Goal: Information Seeking & Learning: Check status

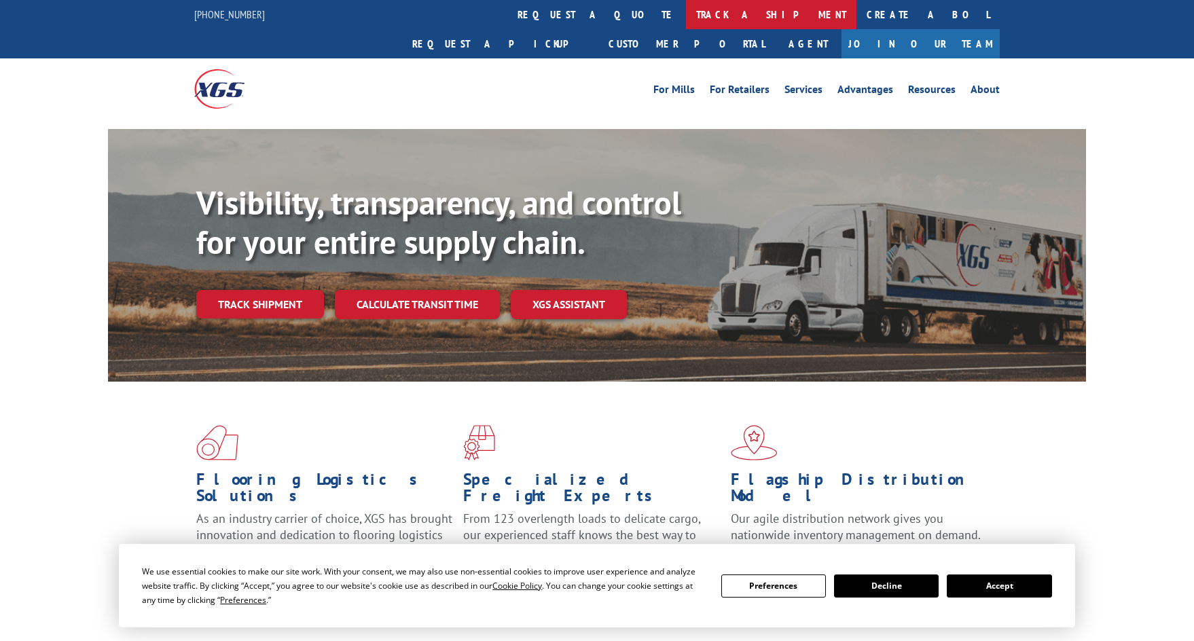
click at [686, 20] on link "track a shipment" at bounding box center [771, 14] width 170 height 29
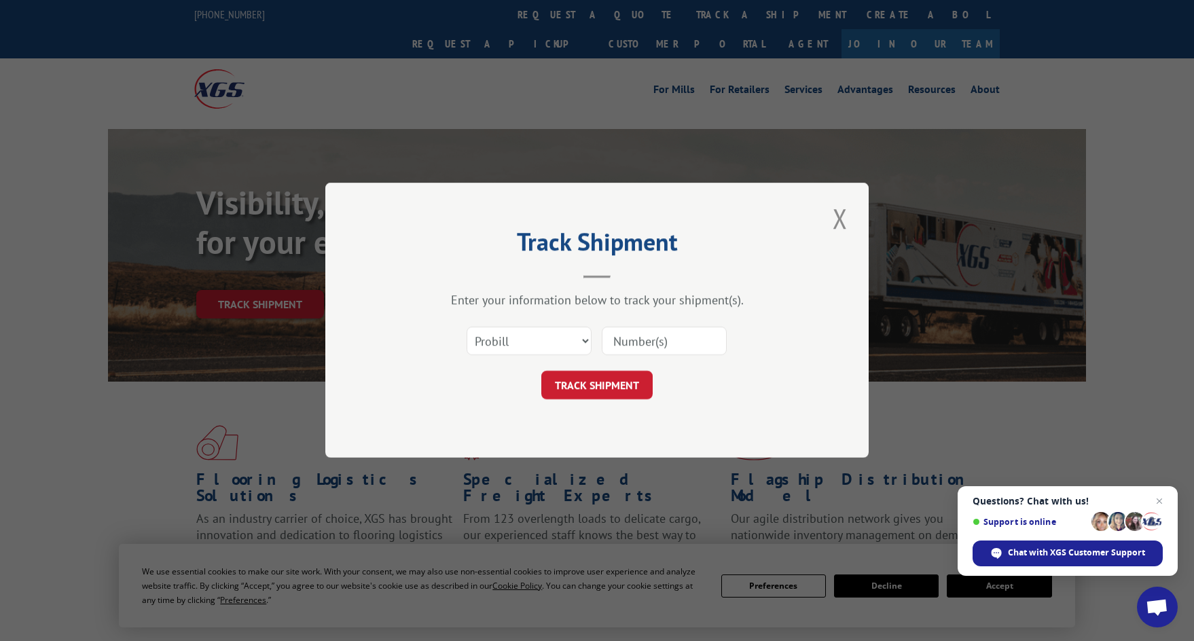
click at [709, 347] on input at bounding box center [664, 341] width 125 height 29
paste input "175042213"
type input "175042213"
click at [600, 379] on button "TRACK SHIPMENT" at bounding box center [596, 385] width 111 height 29
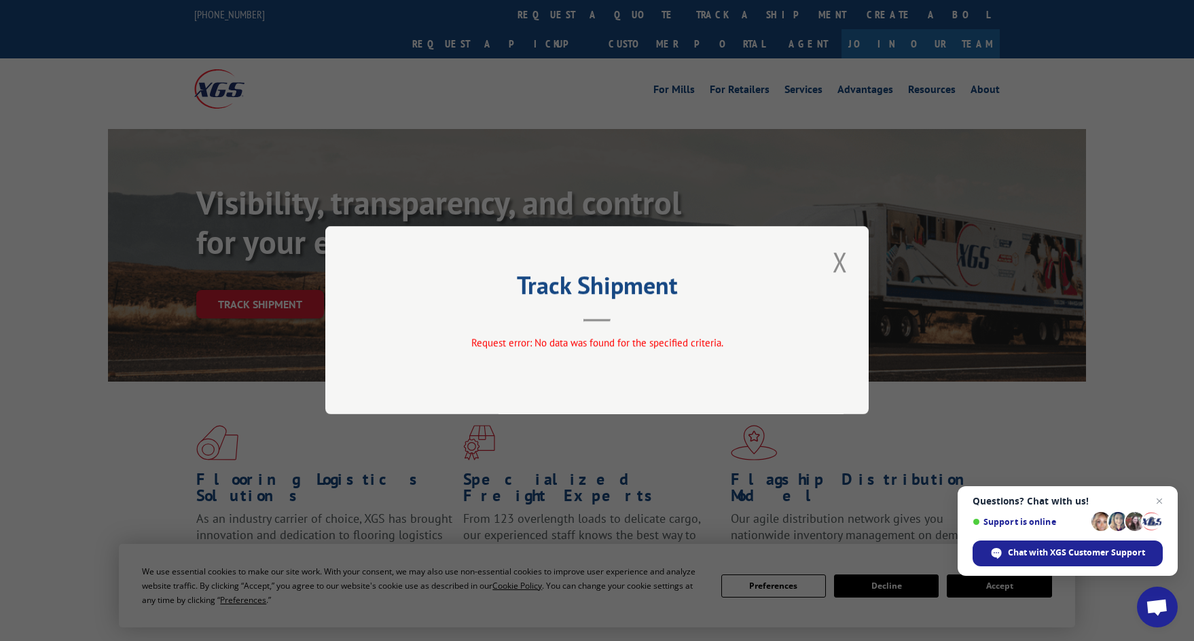
click at [603, 316] on header "Track Shipment" at bounding box center [596, 299] width 407 height 46
click at [837, 266] on button "Close modal" at bounding box center [839, 261] width 23 height 37
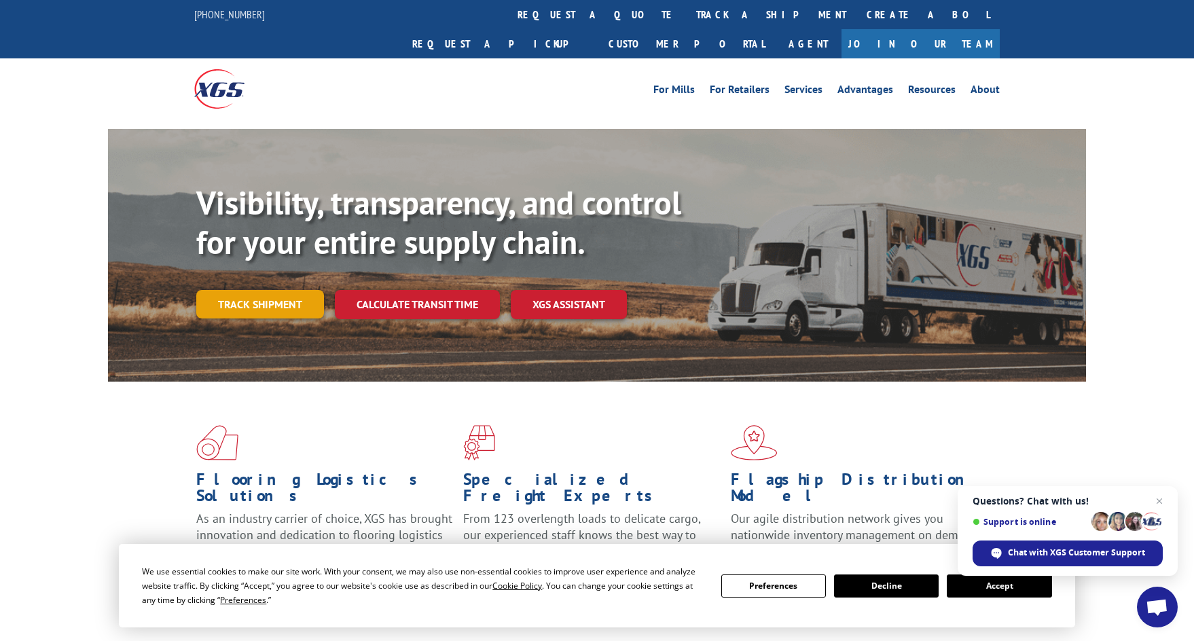
click at [272, 290] on link "Track shipment" at bounding box center [260, 304] width 128 height 29
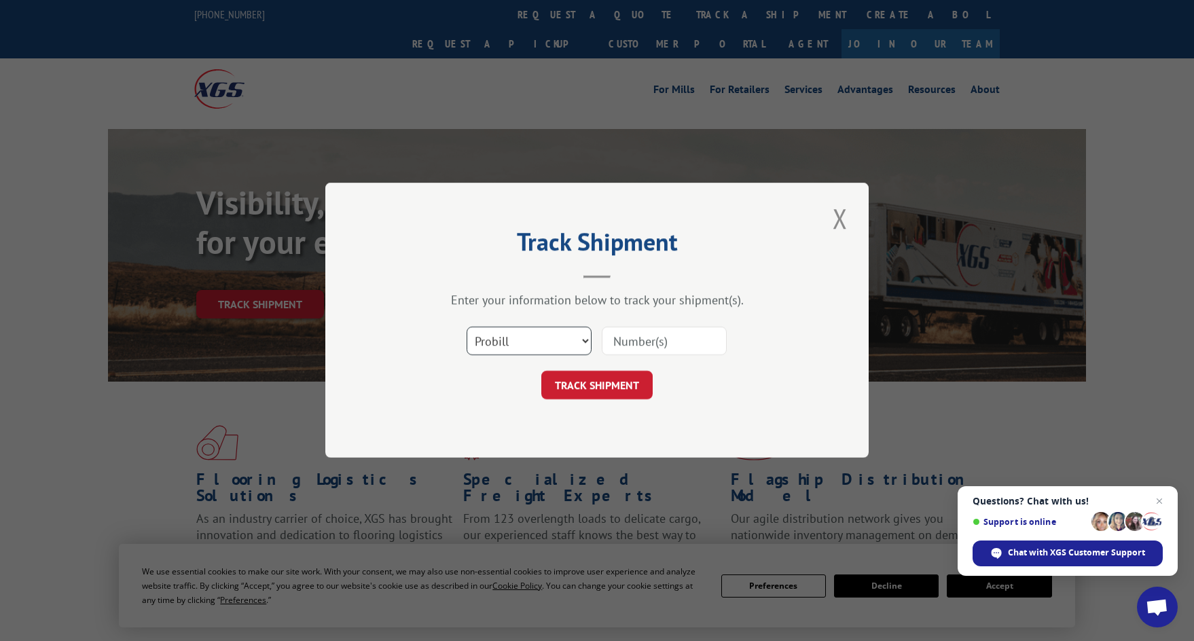
click at [496, 338] on select "Select category... Probill BOL PO" at bounding box center [528, 341] width 125 height 29
select select "bol"
click at [466, 327] on select "Select category... Probill BOL PO" at bounding box center [528, 341] width 125 height 29
click at [664, 337] on input at bounding box center [664, 341] width 125 height 29
paste input "175042213"
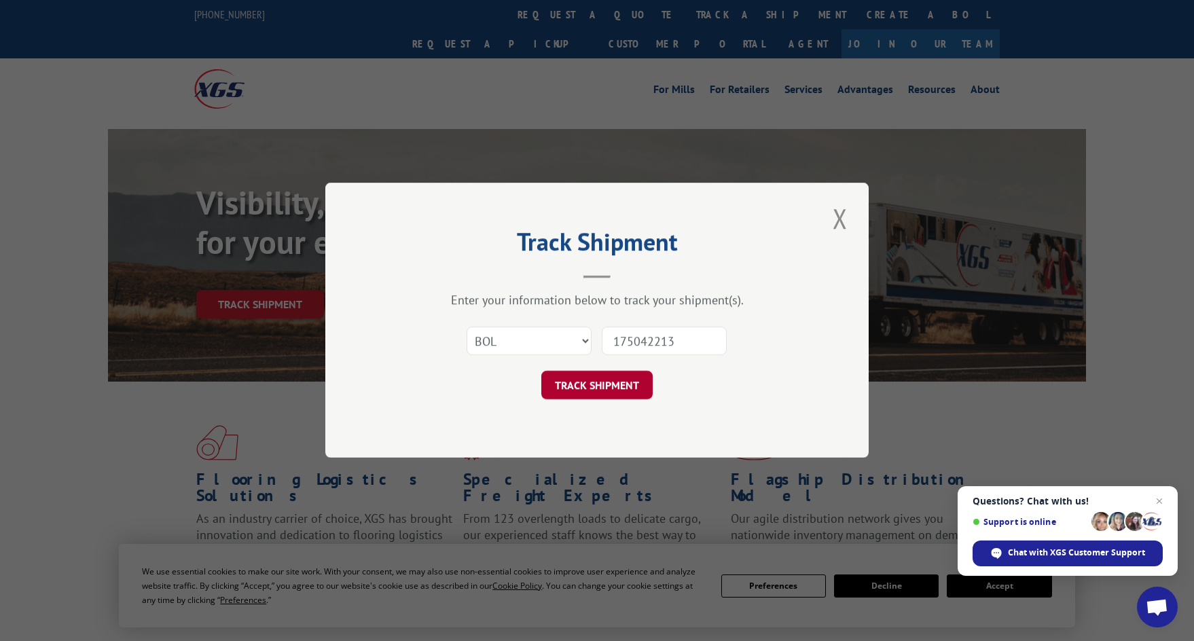
type input "175042213"
click at [619, 381] on button "TRACK SHIPMENT" at bounding box center [596, 385] width 111 height 29
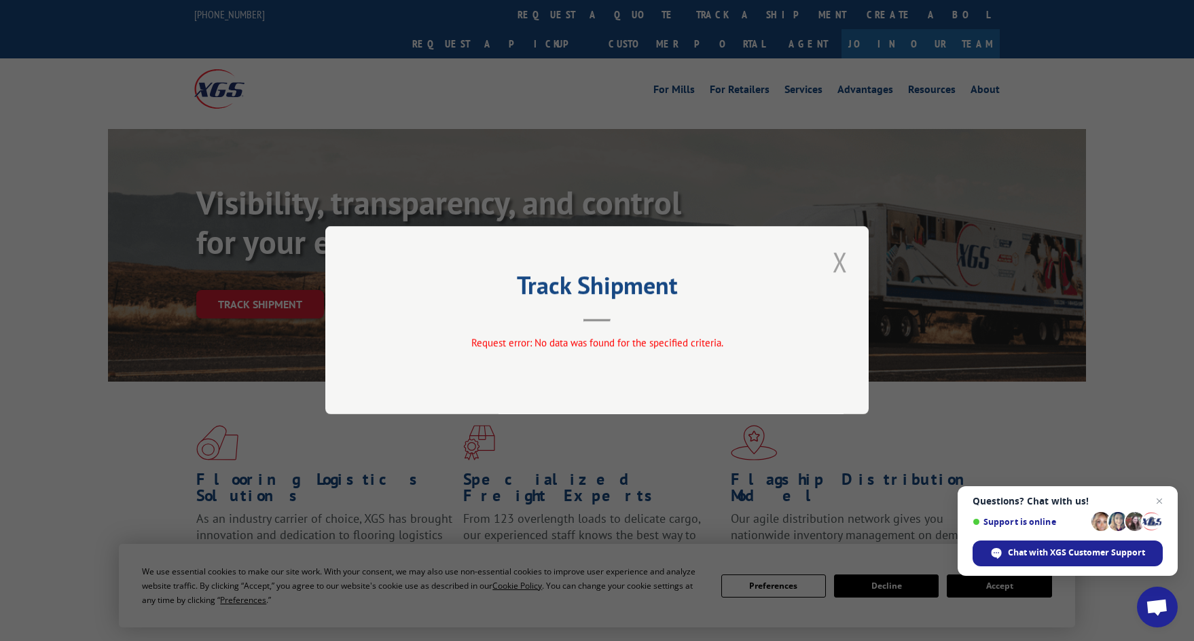
click at [833, 262] on button "Close modal" at bounding box center [839, 261] width 23 height 37
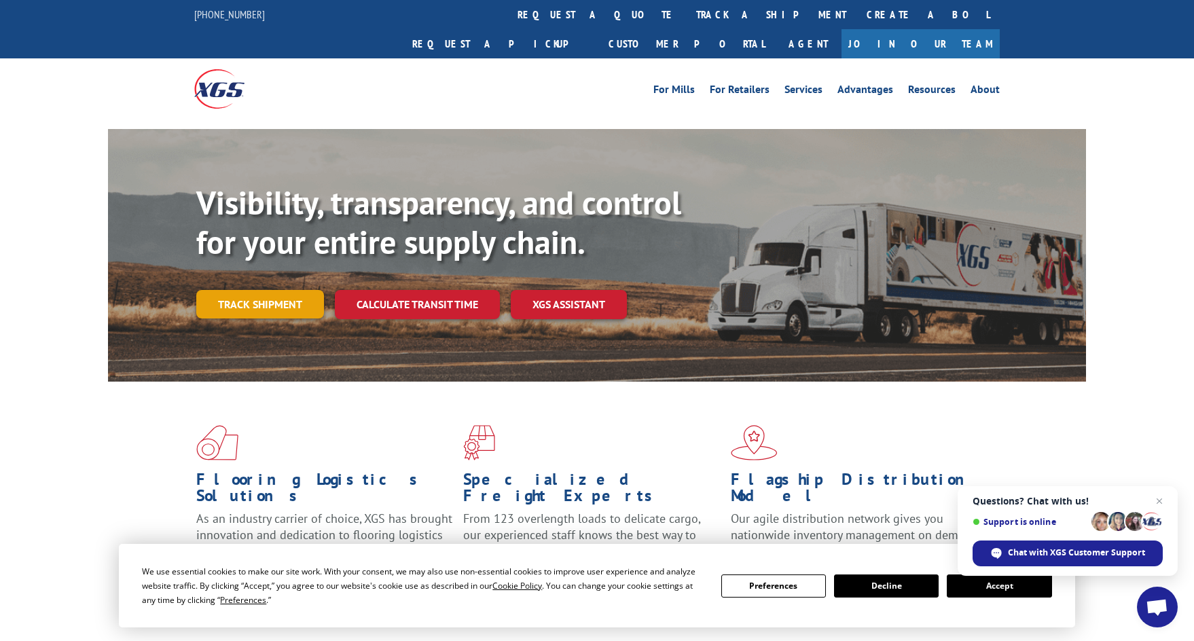
click at [261, 290] on link "Track shipment" at bounding box center [260, 304] width 128 height 29
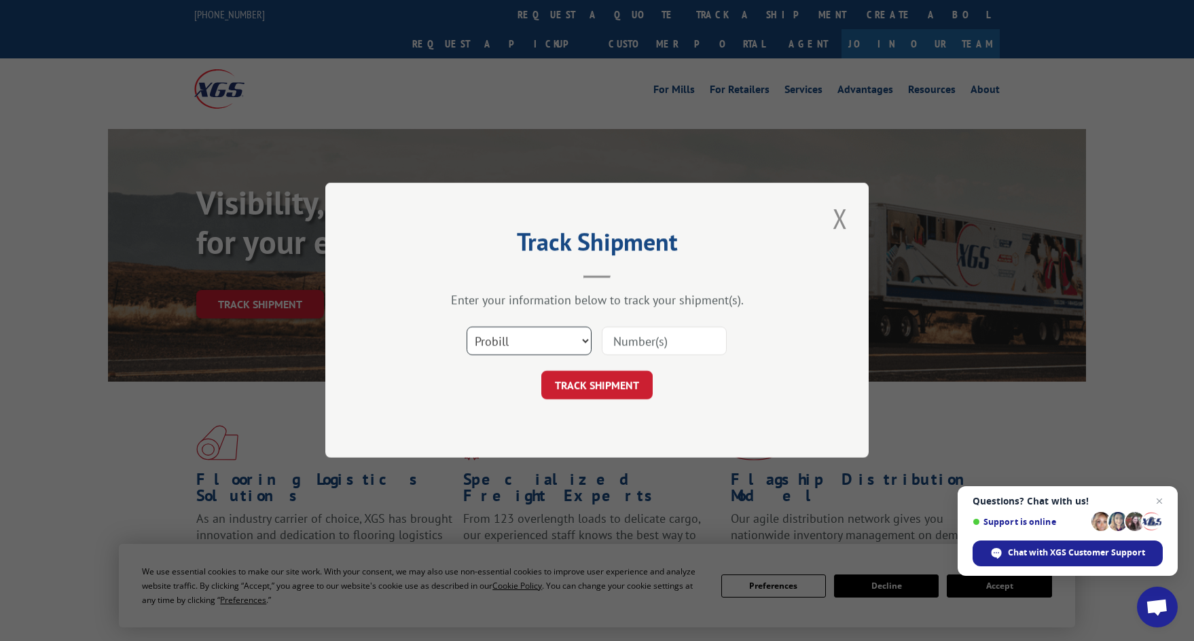
click at [525, 348] on select "Select category... Probill BOL PO" at bounding box center [528, 341] width 125 height 29
select select "po"
click at [466, 327] on select "Select category... Probill BOL PO" at bounding box center [528, 341] width 125 height 29
click at [604, 390] on button "TRACK SHIPMENT" at bounding box center [596, 385] width 111 height 29
click at [637, 342] on input at bounding box center [664, 341] width 125 height 29
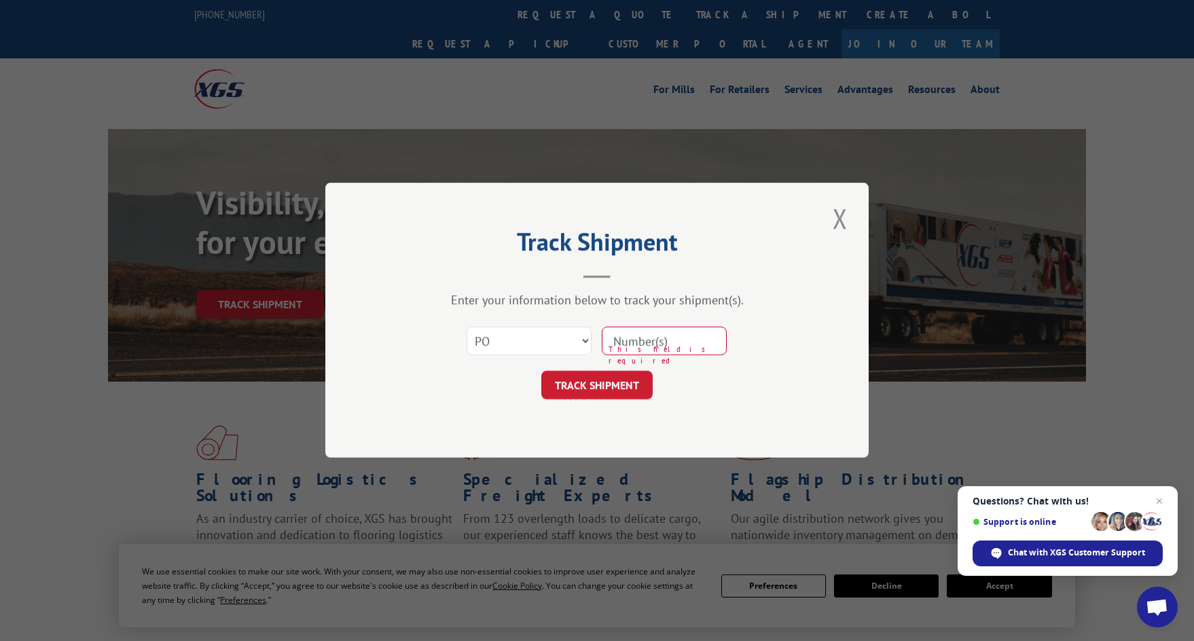
paste input "175042213"
type input "175042213"
click at [617, 384] on button "TRACK SHIPMENT" at bounding box center [596, 385] width 111 height 29
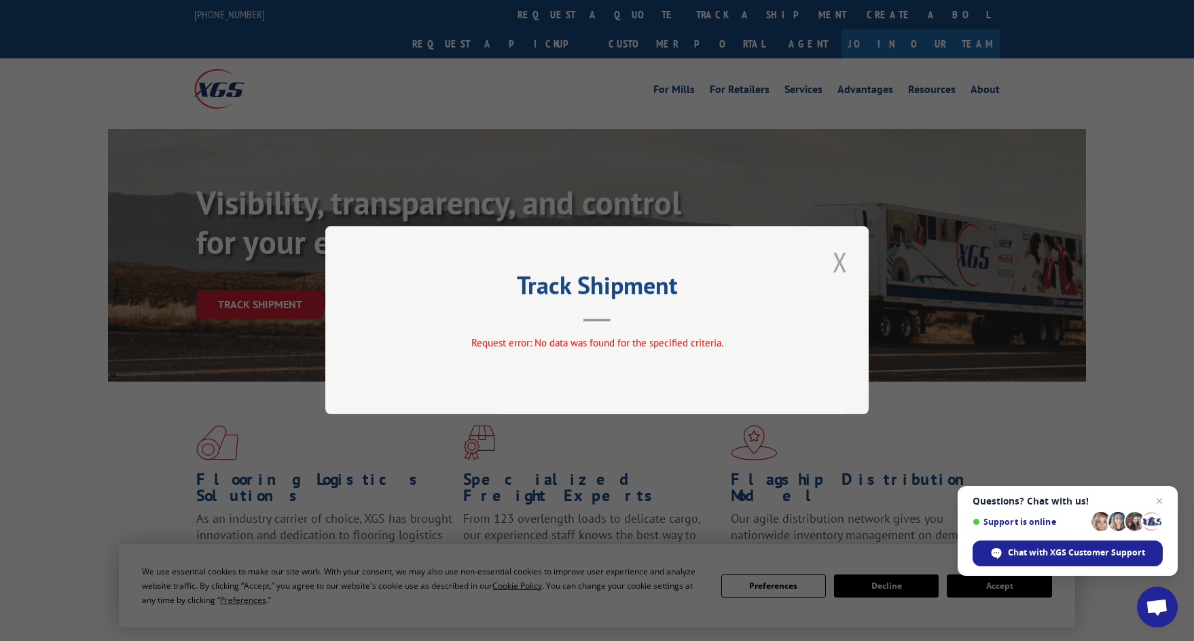
click at [845, 270] on button "Close modal" at bounding box center [839, 261] width 23 height 37
